Goal: Check status: Check status

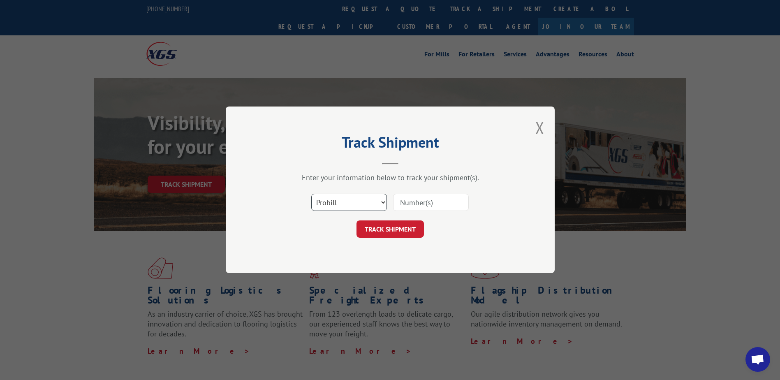
click at [355, 208] on select "Select category... Probill BOL PO" at bounding box center [349, 202] width 76 height 17
click at [311, 194] on select "Select category... Probill BOL PO" at bounding box center [349, 202] width 76 height 17
drag, startPoint x: 359, startPoint y: 189, endPoint x: 335, endPoint y: 226, distance: 43.3
click at [354, 201] on div "Enter your information below to track your shipment(s). Select category... Prob…" at bounding box center [390, 205] width 247 height 65
drag, startPoint x: 347, startPoint y: 198, endPoint x: 297, endPoint y: 238, distance: 63.2
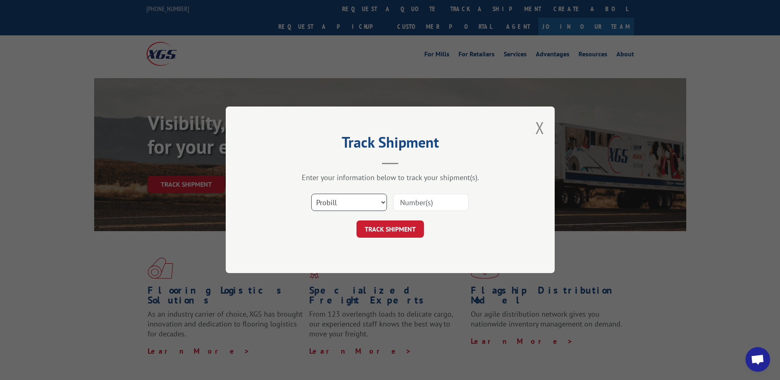
click at [335, 210] on select "Select category... Probill BOL PO" at bounding box center [349, 202] width 76 height 17
click at [311, 194] on select "Select category... Probill BOL PO" at bounding box center [349, 202] width 76 height 17
click at [416, 194] on input at bounding box center [431, 202] width 76 height 17
click at [349, 212] on div "Select category... Probill BOL PO" at bounding box center [390, 202] width 247 height 27
click at [311, 194] on select "Select category... Probill BOL PO" at bounding box center [349, 202] width 76 height 17
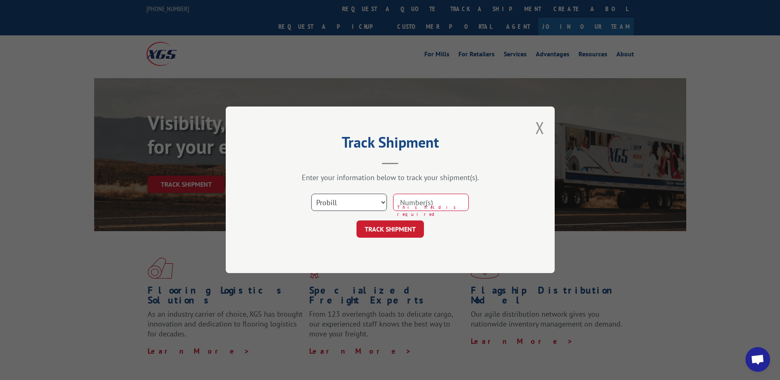
drag, startPoint x: 350, startPoint y: 206, endPoint x: 349, endPoint y: 211, distance: 5.0
click at [350, 207] on select "Select category... Probill BOL PO" at bounding box center [349, 202] width 76 height 17
select select "bol"
click at [311, 194] on select "Select category... Probill BOL PO" at bounding box center [349, 202] width 76 height 17
click at [423, 194] on input at bounding box center [431, 202] width 76 height 17
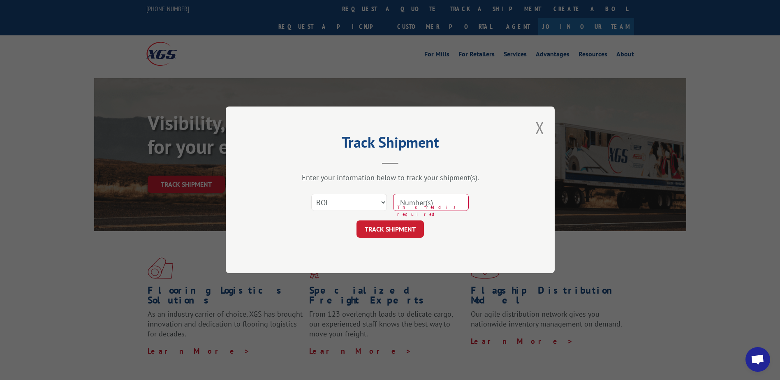
paste input "S268-ORD2513853"
type input "S268-ORD2513853"
click button "TRACK SHIPMENT" at bounding box center [389, 229] width 67 height 17
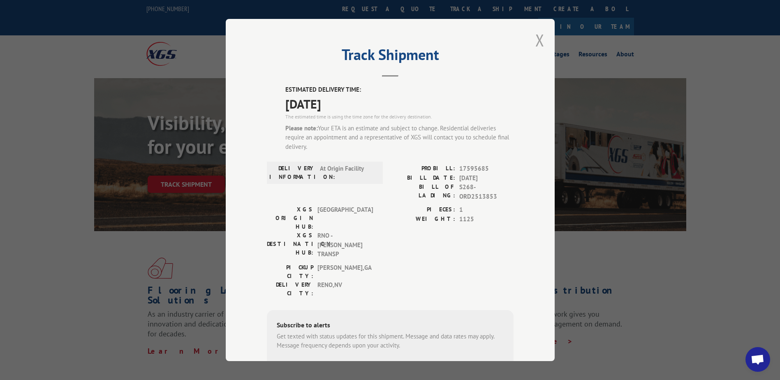
click at [538, 36] on button "Close modal" at bounding box center [539, 40] width 9 height 22
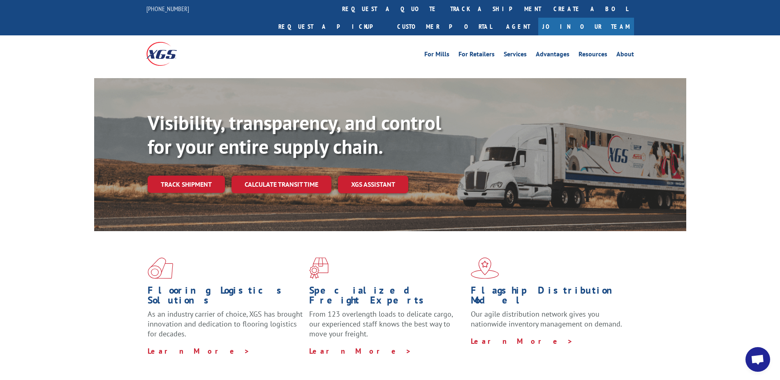
click at [191, 176] on div "Visibility, transparency, and control for your entire supply chain. Track shipm…" at bounding box center [417, 168] width 538 height 115
click at [192, 175] on div "Visibility, transparency, and control for your entire supply chain. Track shipm…" at bounding box center [417, 168] width 538 height 115
click at [198, 176] on link "Track shipment" at bounding box center [186, 184] width 77 height 17
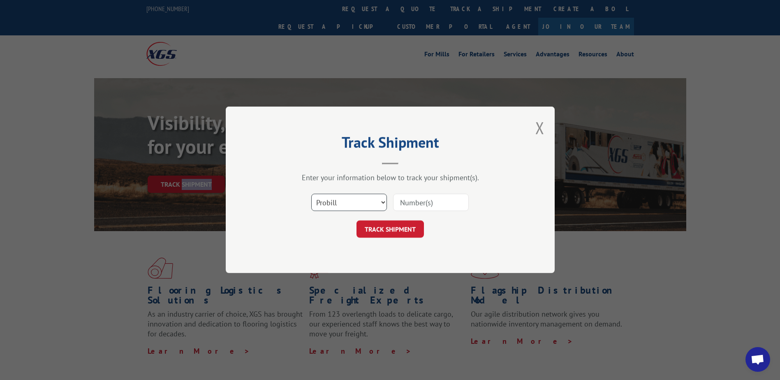
drag, startPoint x: 383, startPoint y: 199, endPoint x: 371, endPoint y: 212, distance: 18.0
click at [383, 199] on select "Select category... Probill BOL PO" at bounding box center [349, 202] width 76 height 17
select select "bol"
click at [311, 194] on select "Select category... Probill BOL PO" at bounding box center [349, 202] width 76 height 17
click at [434, 204] on input at bounding box center [431, 202] width 76 height 17
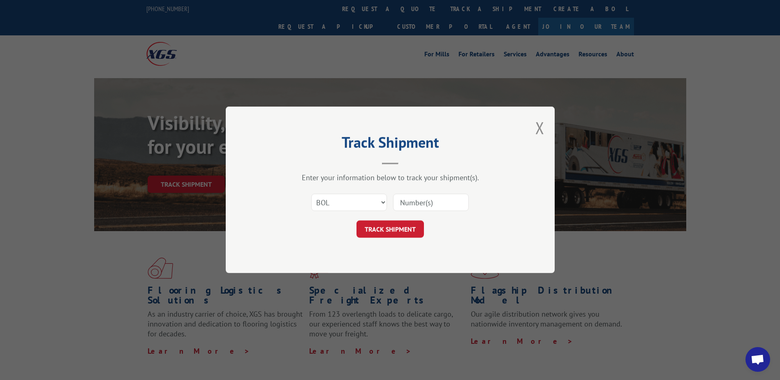
paste input "S268-ORD2513957"
type input "S268-ORD2513957"
click at [364, 238] on div "Track Shipment Enter your information below to track your shipment(s). Select c…" at bounding box center [390, 189] width 329 height 166
click at [370, 233] on button "TRACK SHIPMENT" at bounding box center [389, 229] width 67 height 17
